Goal: Transaction & Acquisition: Book appointment/travel/reservation

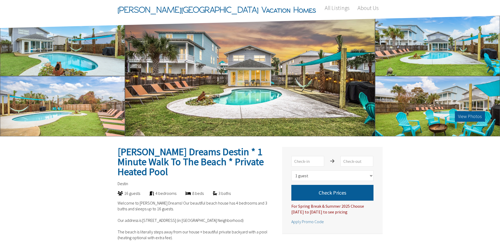
select select "1"
click at [475, 115] on button "View Photos" at bounding box center [470, 116] width 30 height 10
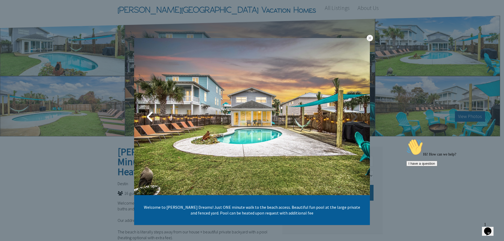
click at [347, 117] on link at bounding box center [353, 116] width 13 height 13
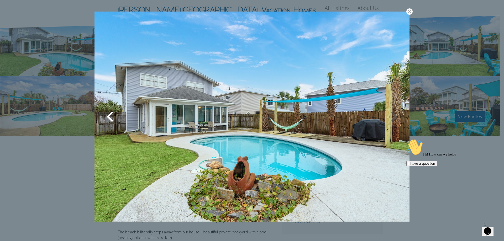
click at [391, 112] on link at bounding box center [393, 116] width 13 height 13
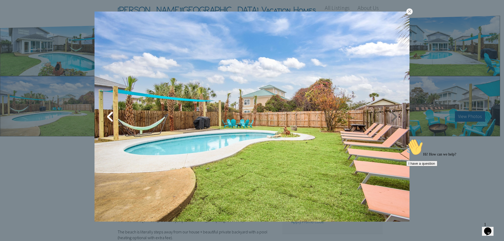
click at [391, 112] on link at bounding box center [393, 116] width 13 height 13
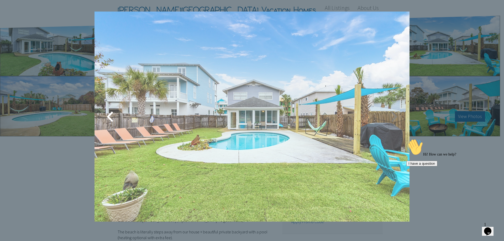
click at [391, 112] on link at bounding box center [393, 116] width 13 height 13
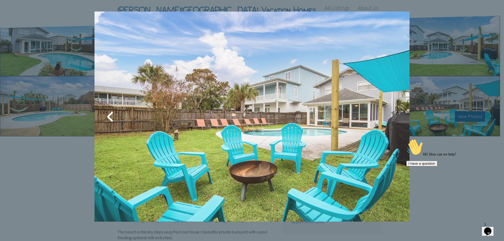
click at [391, 112] on link at bounding box center [393, 116] width 13 height 13
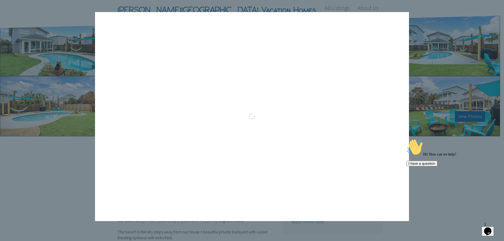
click at [391, 112] on link at bounding box center [392, 116] width 13 height 13
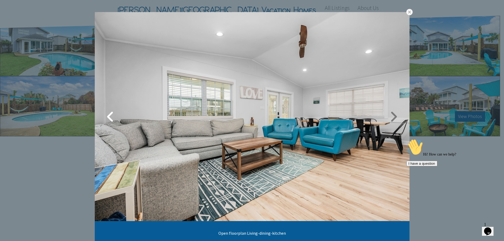
click at [394, 115] on link at bounding box center [393, 116] width 13 height 13
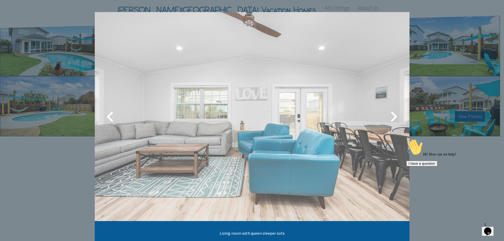
click at [394, 115] on link at bounding box center [393, 116] width 13 height 13
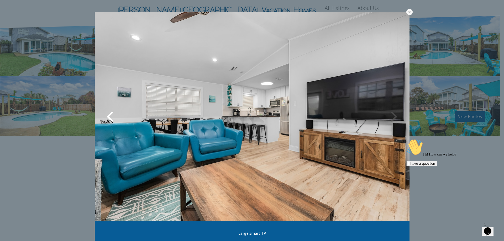
click at [391, 118] on link at bounding box center [393, 116] width 13 height 13
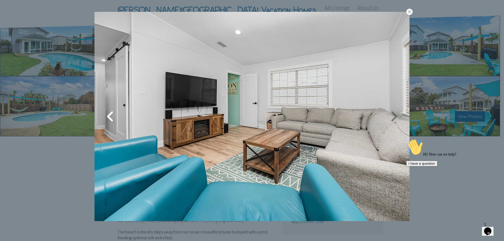
click at [391, 118] on link at bounding box center [393, 116] width 13 height 13
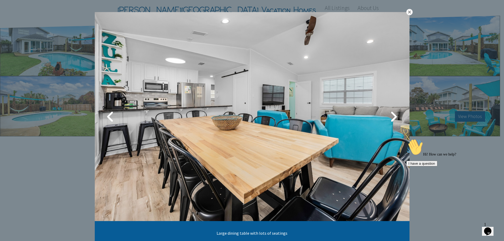
click at [407, 14] on link at bounding box center [409, 12] width 6 height 6
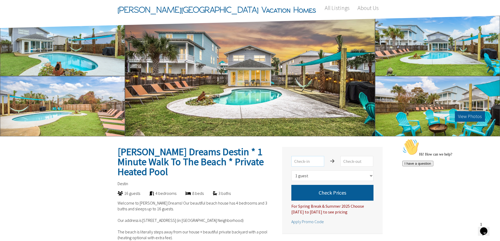
click at [303, 162] on input "text" at bounding box center [307, 161] width 33 height 10
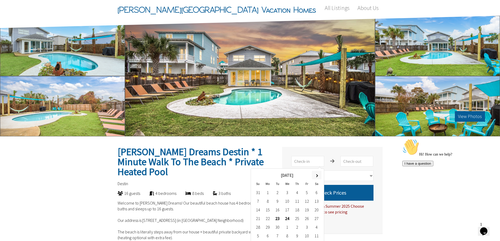
click at [314, 175] on th at bounding box center [317, 175] width 10 height 9
click at [316, 192] on td "4" at bounding box center [317, 192] width 10 height 9
type input "2025-10-24"
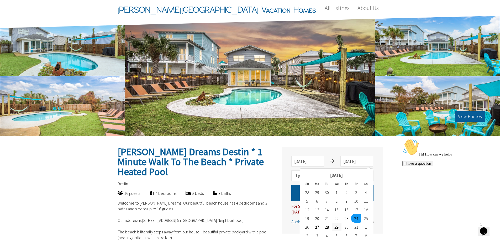
type input "2025-10-29"
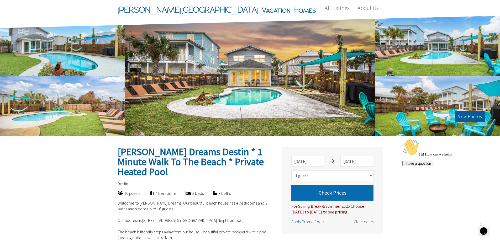
click at [349, 187] on button "Check Prices" at bounding box center [332, 193] width 82 height 16
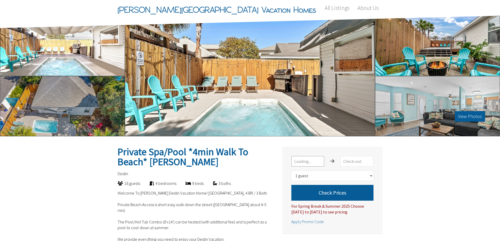
select select "1"
click at [313, 156] on div "Private Spa/Pool *4min Walk To Beach* [PERSON_NAME] Select number of guests 1 g…" at bounding box center [332, 190] width 100 height 87
click at [310, 162] on input "text" at bounding box center [307, 161] width 33 height 10
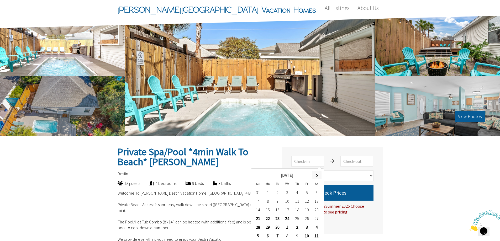
click at [315, 173] on th at bounding box center [317, 175] width 10 height 9
type input "[DATE]"
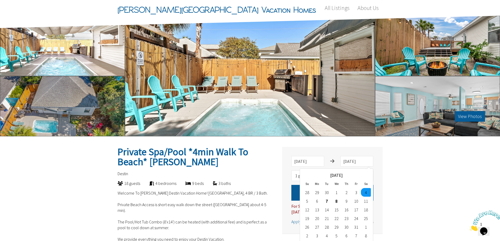
click at [303, 156] on div "Private Spa/Pool *4min Walk To Beach* [PERSON_NAME] [DATE] [DATE] Select number…" at bounding box center [332, 190] width 100 height 87
click at [303, 162] on input "[DATE]" at bounding box center [307, 161] width 33 height 10
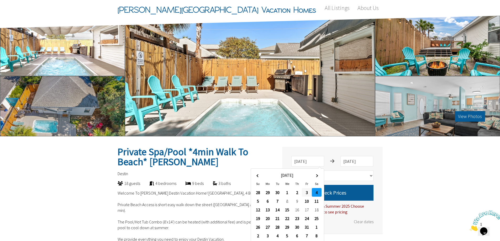
type input "[DATE]"
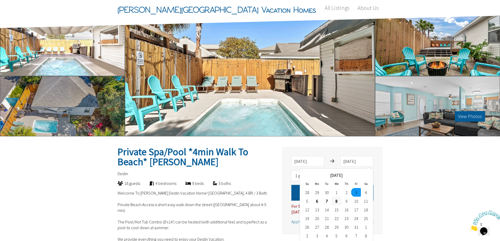
type input "[DATE]"
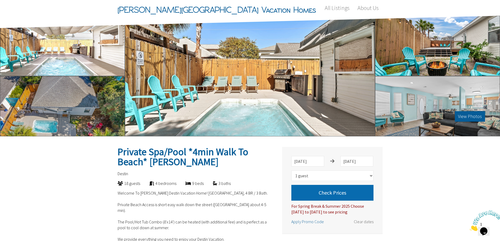
click at [329, 190] on button "Check Prices" at bounding box center [332, 193] width 82 height 16
